Goal: Task Accomplishment & Management: Use online tool/utility

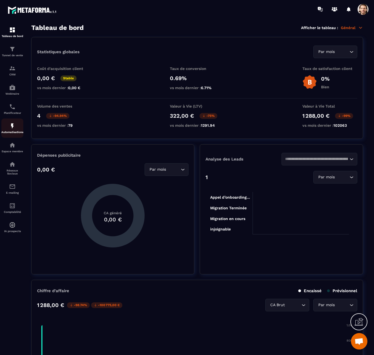
click at [16, 131] on p "Automatisations" at bounding box center [12, 132] width 22 height 3
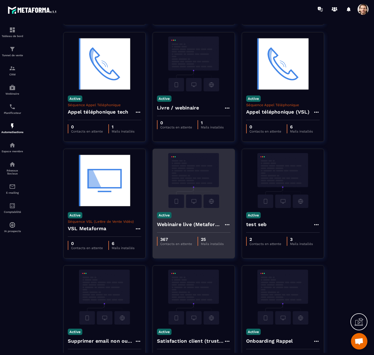
scroll to position [238, 0]
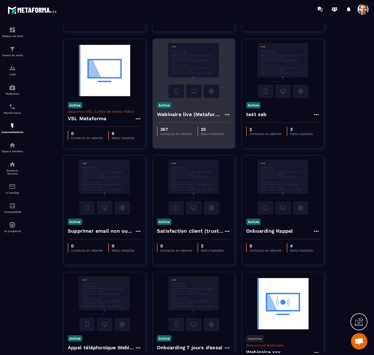
click at [188, 114] on h4 "Webinaire live (Metaforma)" at bounding box center [190, 115] width 67 height 8
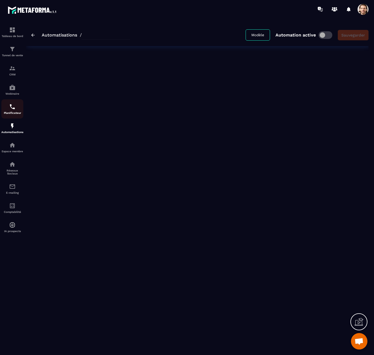
type input "**********"
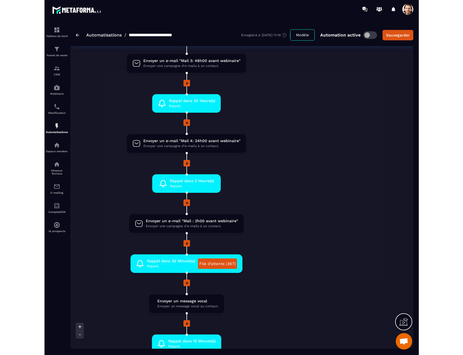
scroll to position [260, 0]
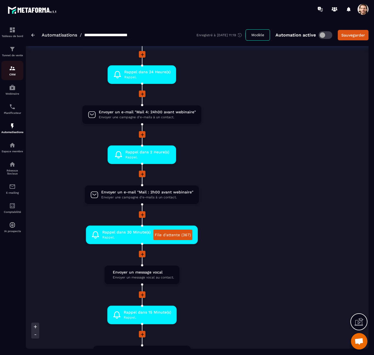
click at [15, 69] on img at bounding box center [12, 68] width 7 height 7
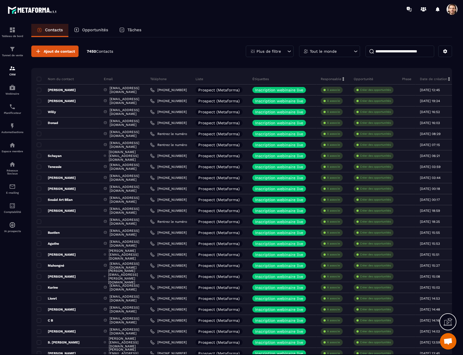
click at [136, 30] on p "Tâches" at bounding box center [134, 29] width 14 height 5
